Goal: Information Seeking & Learning: Learn about a topic

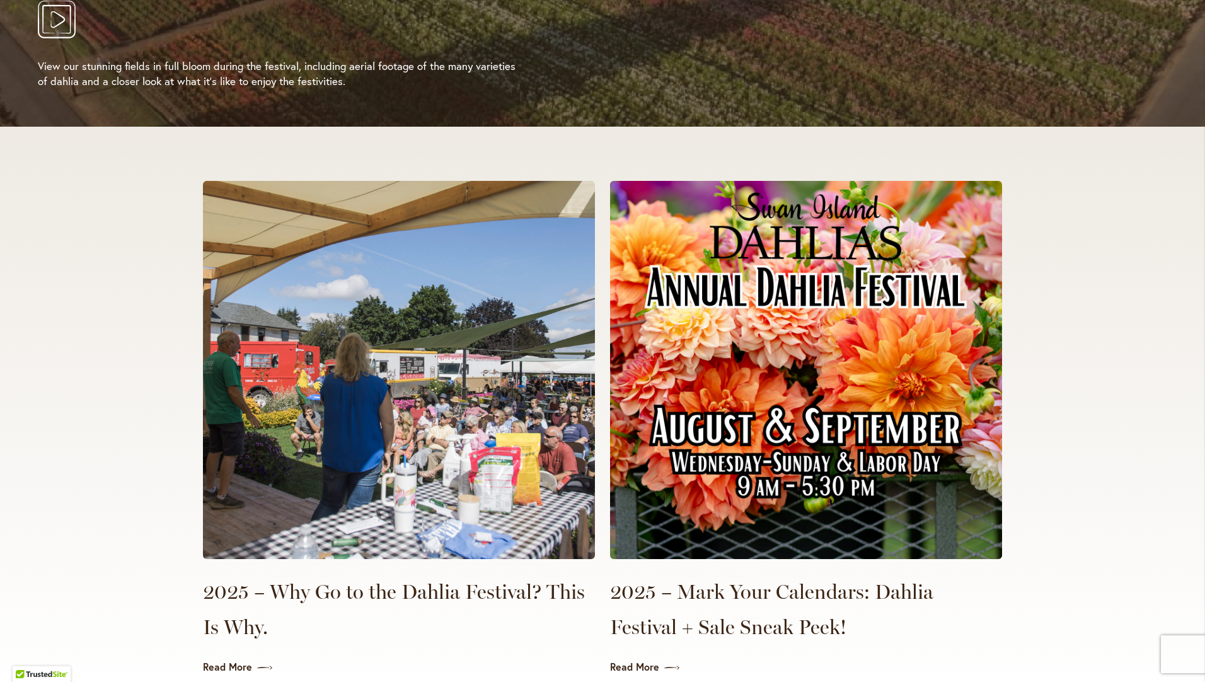
scroll to position [2643, 0]
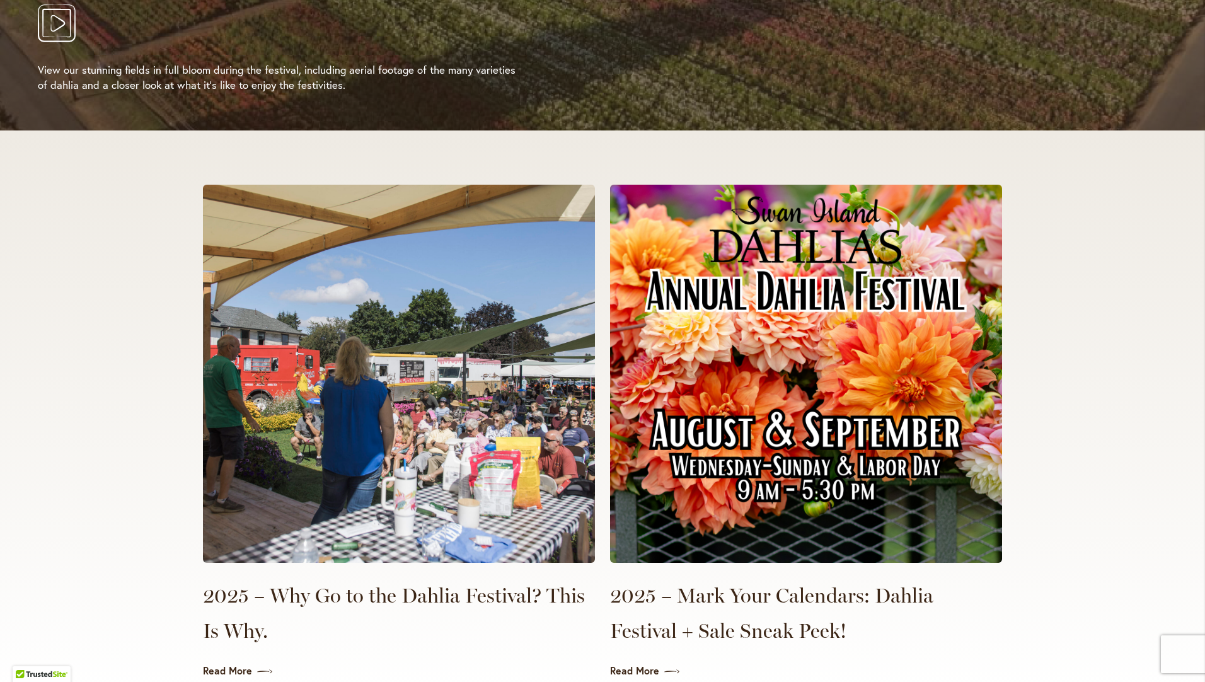
click at [841, 296] on img at bounding box center [806, 374] width 392 height 378
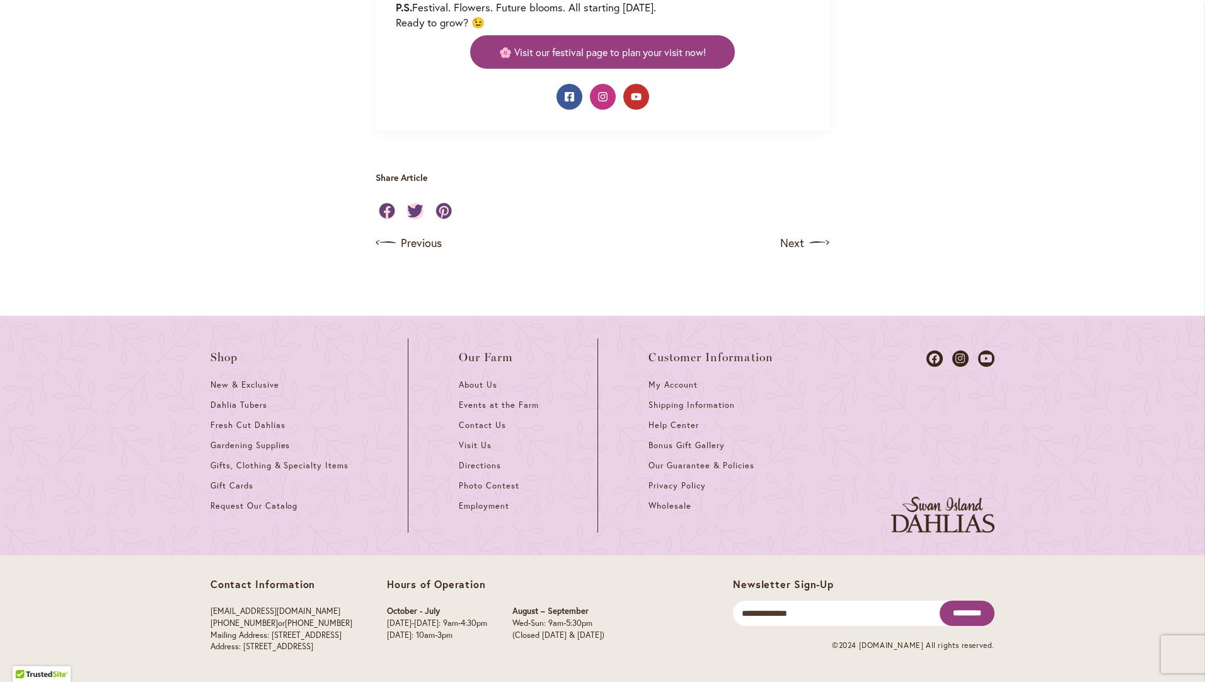
scroll to position [1260, 0]
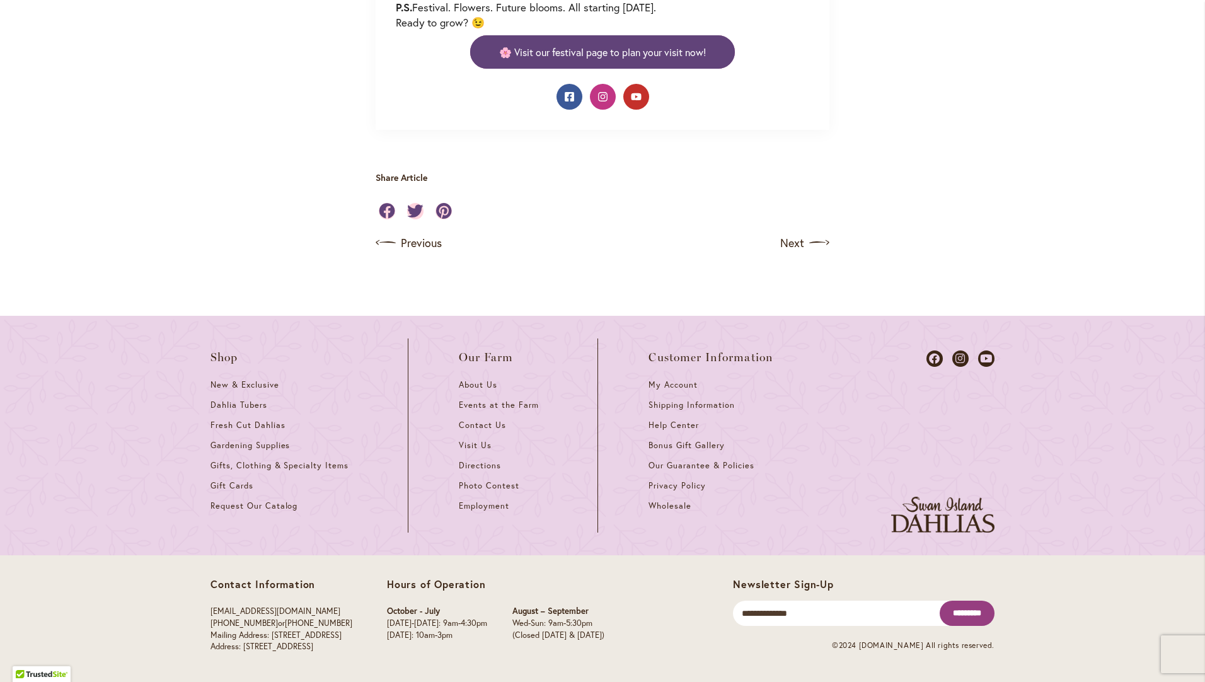
click at [651, 59] on span "🌸 Visit our festival page to plan your visit now!" at bounding box center [602, 52] width 207 height 14
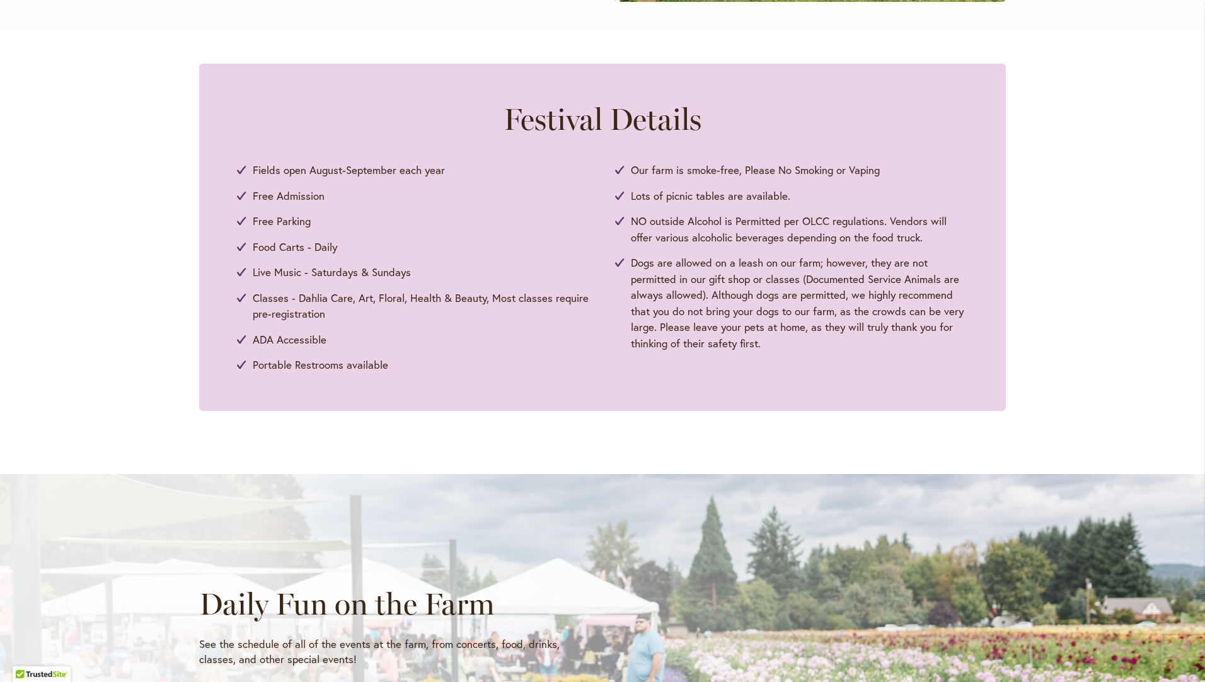
scroll to position [945, 0]
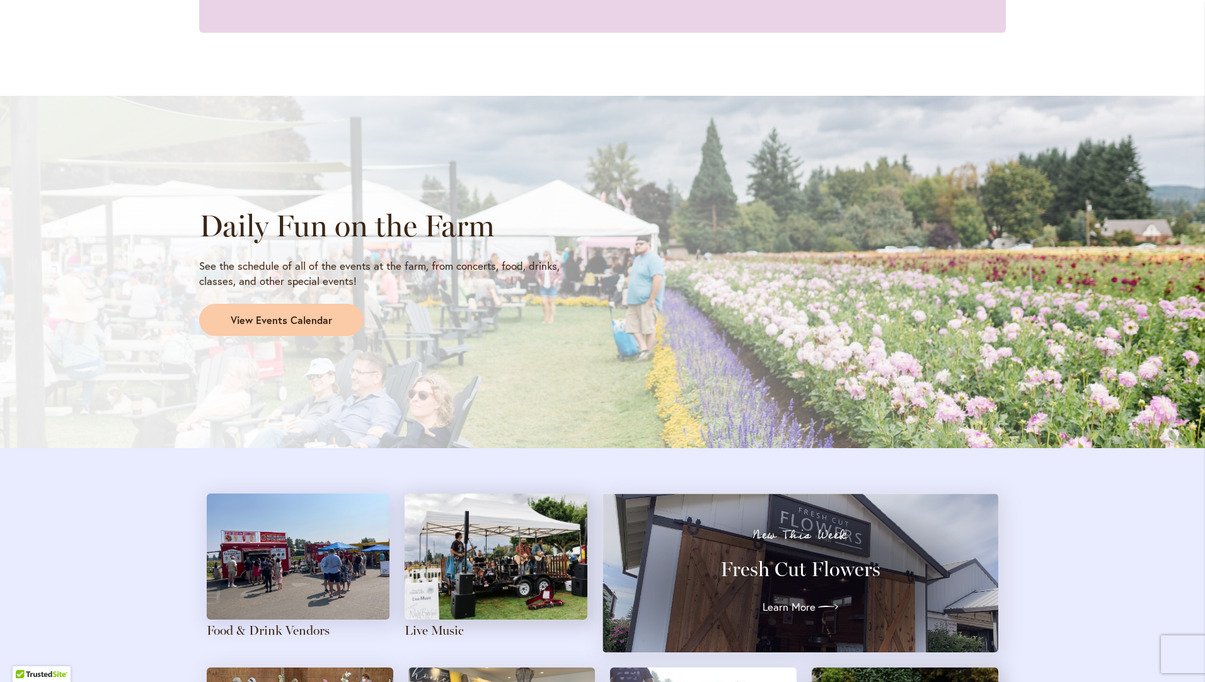
click at [283, 557] on img at bounding box center [298, 556] width 183 height 126
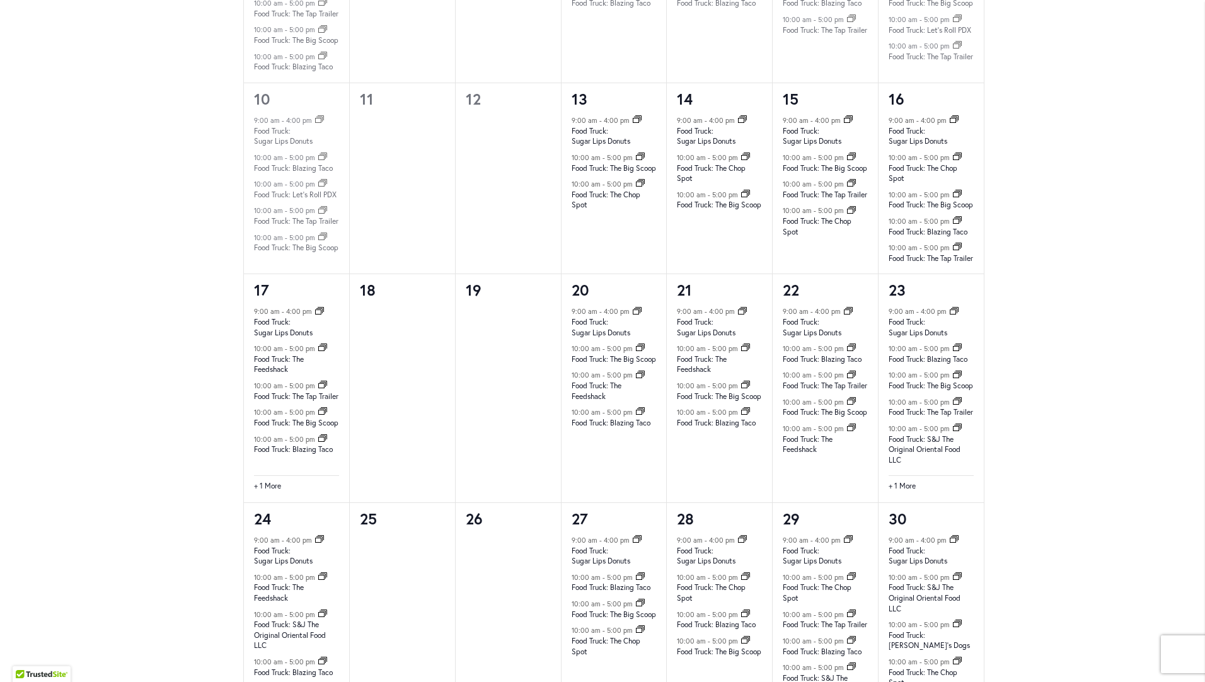
scroll to position [1096, 0]
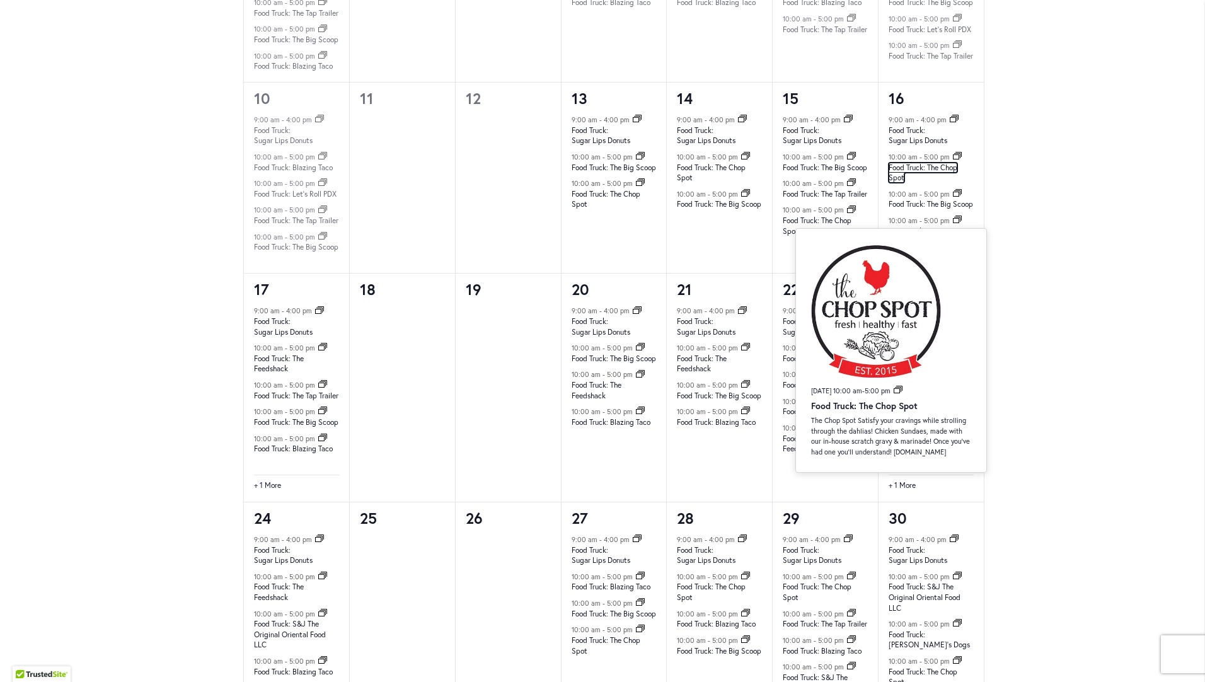
click at [919, 183] on link "Food Truck: The Chop Spot" at bounding box center [922, 173] width 69 height 21
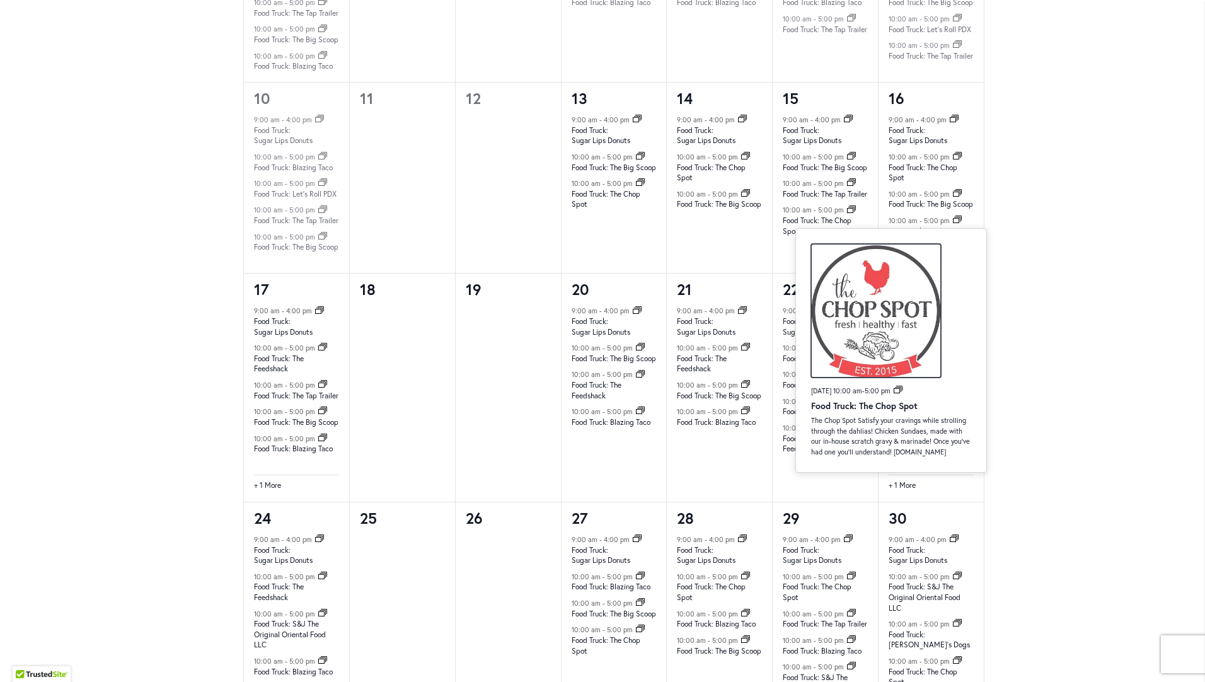
click at [879, 373] on img at bounding box center [876, 311] width 130 height 134
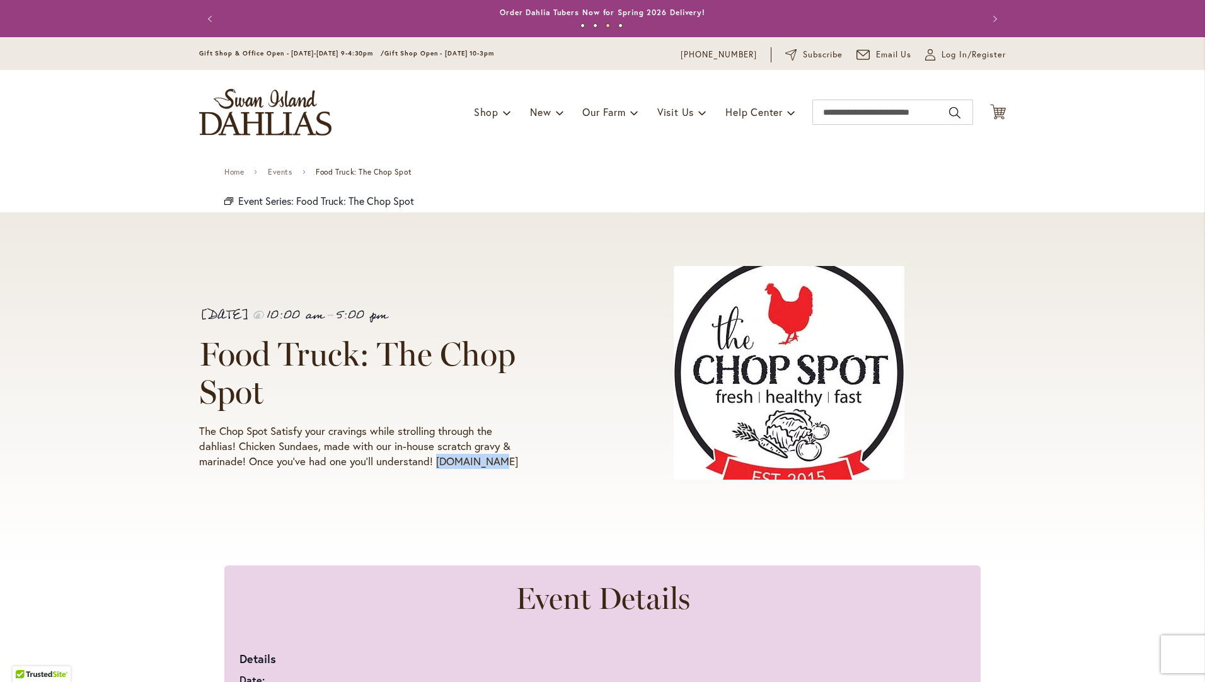
drag, startPoint x: 488, startPoint y: 459, endPoint x: 431, endPoint y: 459, distance: 56.7
click at [431, 459] on p "The Chop Spot Satisfy your cravings while strolling through the dahlias! Chicke…" at bounding box center [362, 445] width 327 height 45
